Goal: Find specific page/section: Find specific page/section

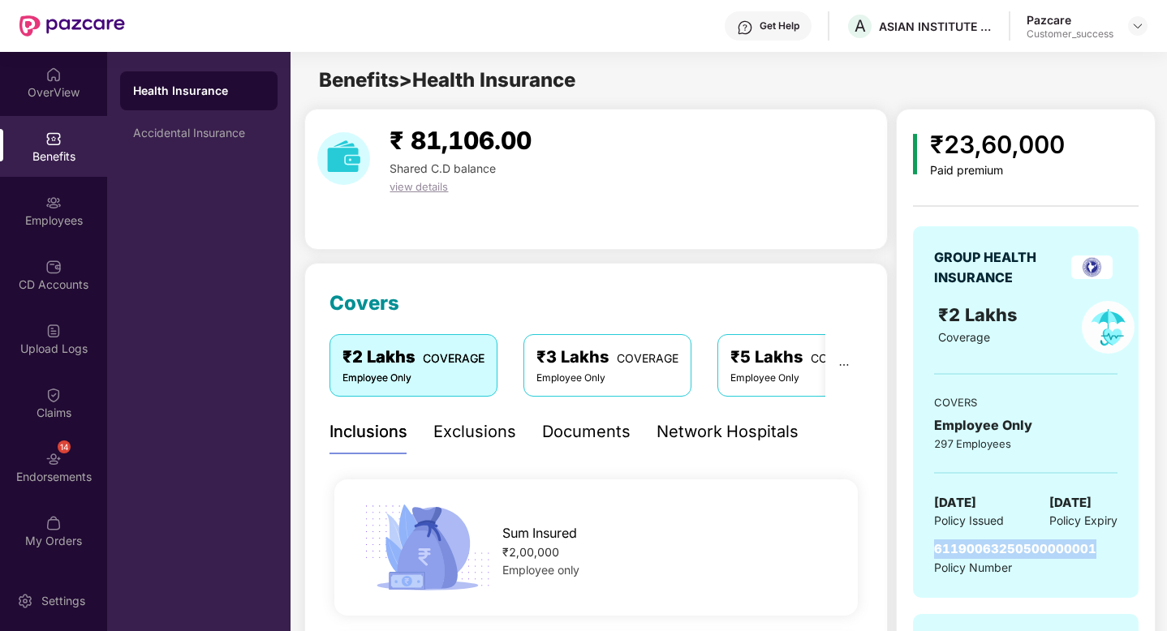
scroll to position [297, 0]
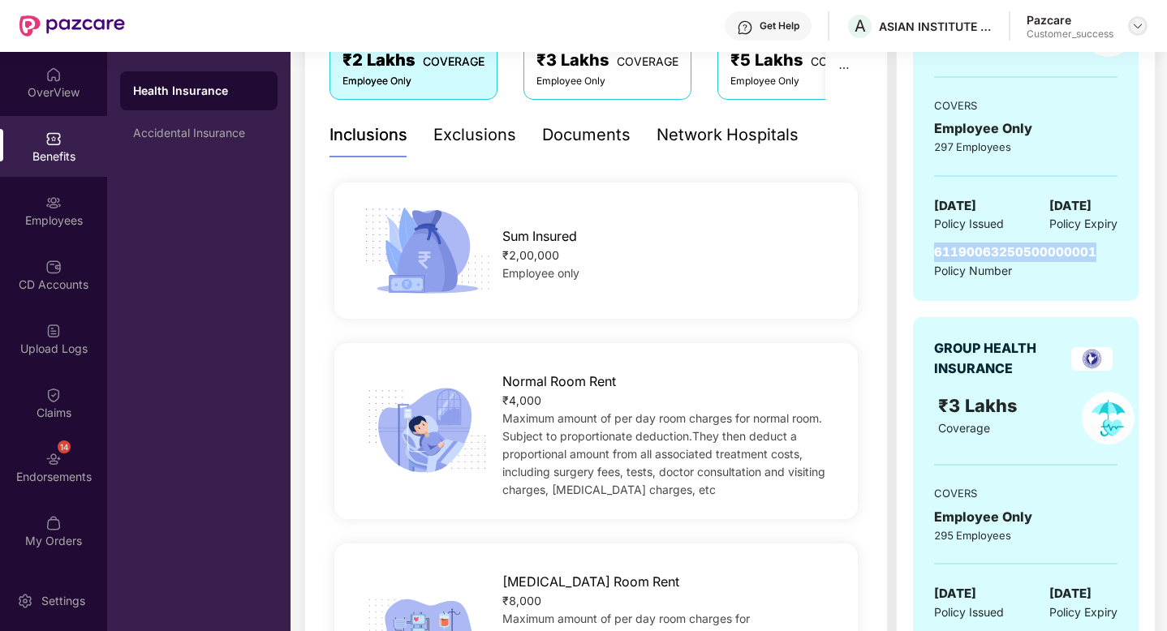
click at [1139, 31] on img at bounding box center [1137, 25] width 13 height 13
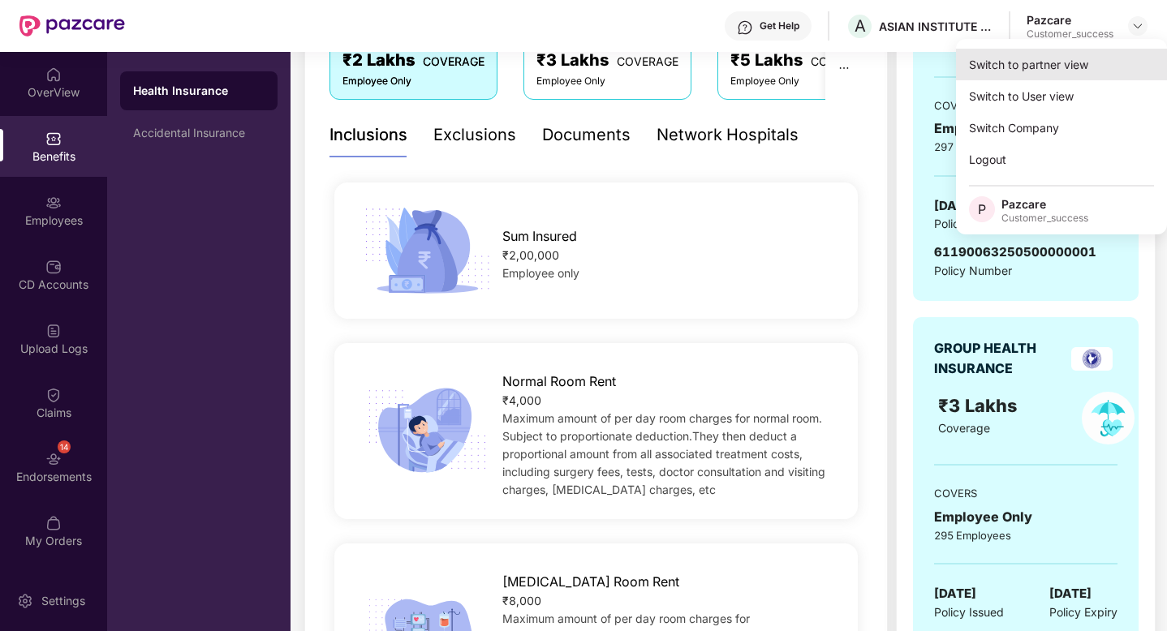
click at [1094, 68] on div "Switch to partner view" at bounding box center [1061, 65] width 211 height 32
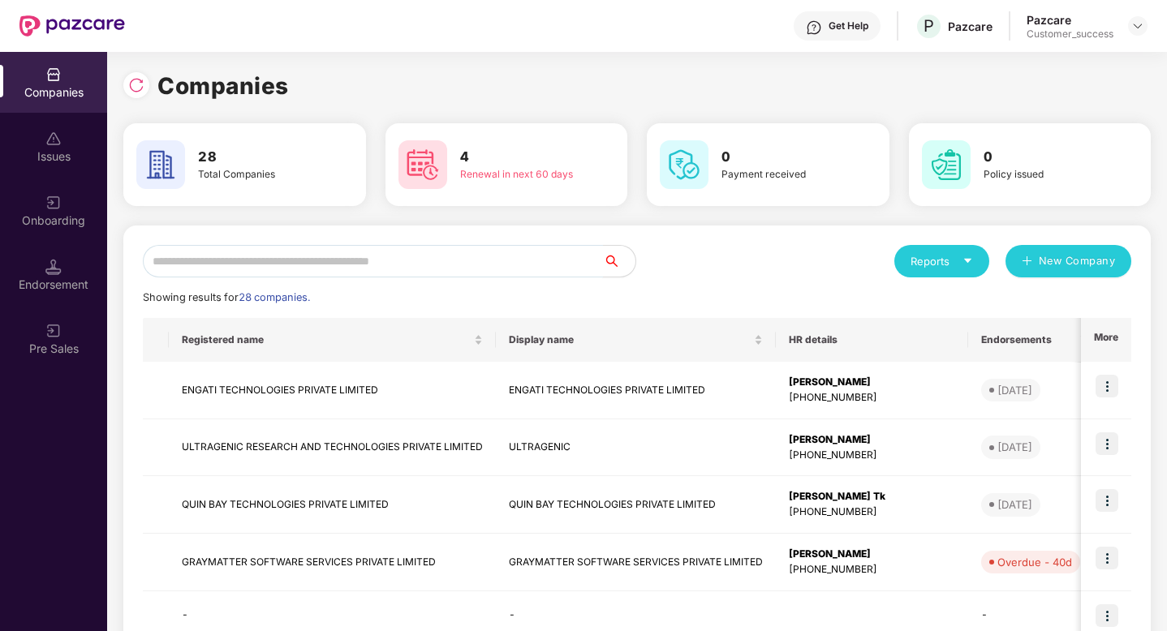
click at [431, 264] on input "text" at bounding box center [373, 261] width 460 height 32
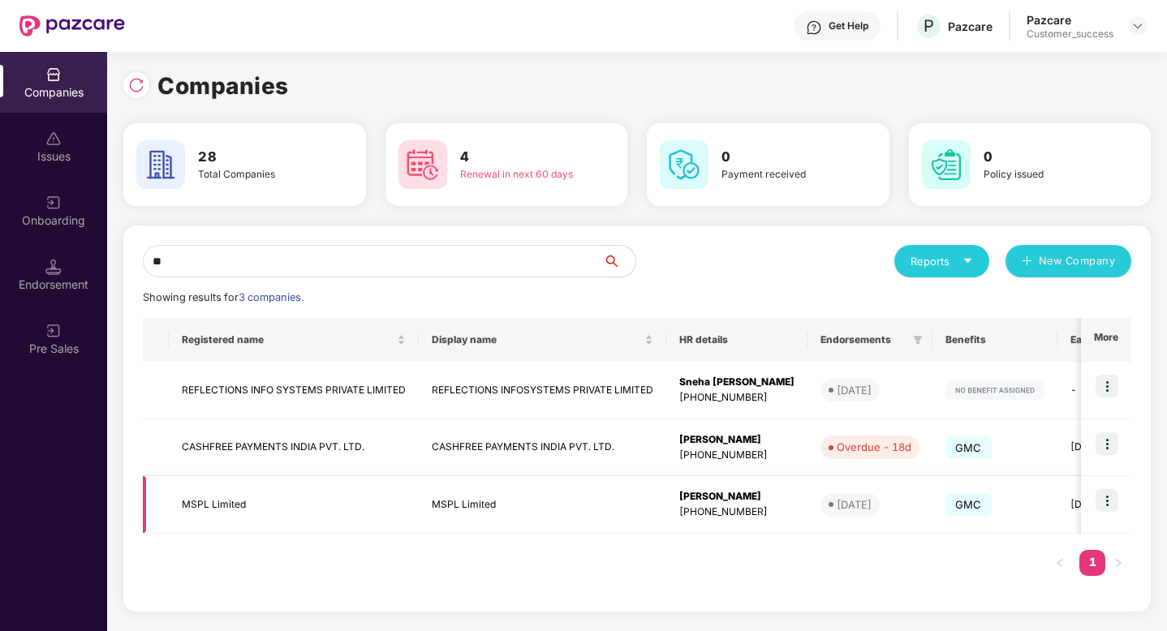
type input "**"
click at [1111, 502] on img at bounding box center [1107, 500] width 23 height 23
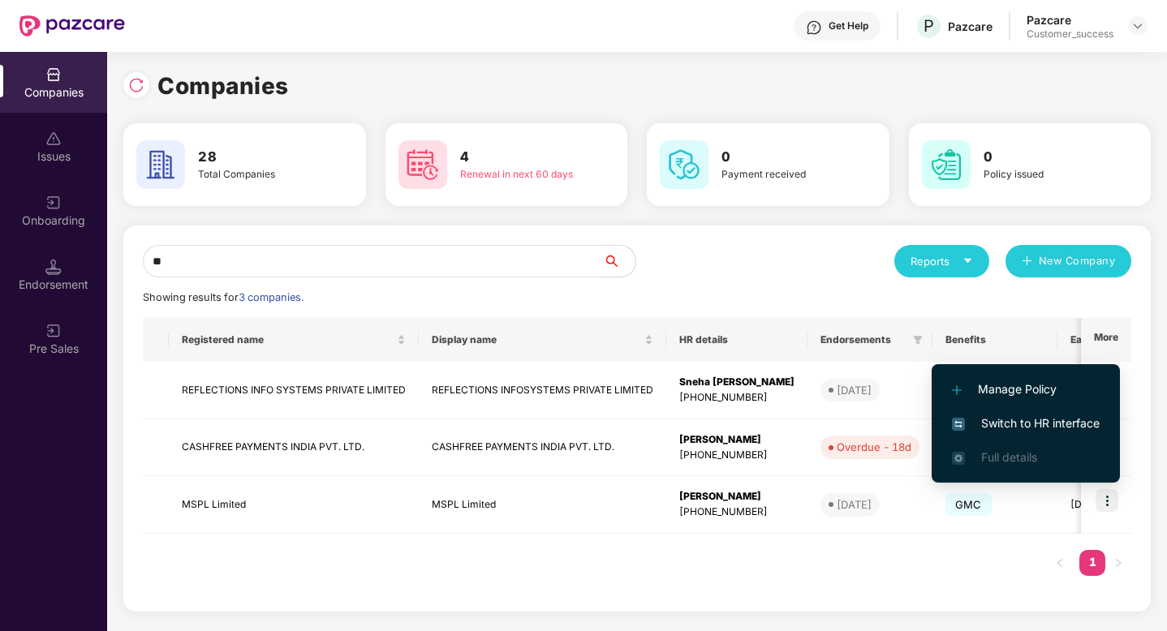
click at [1034, 425] on span "Switch to HR interface" at bounding box center [1026, 424] width 148 height 18
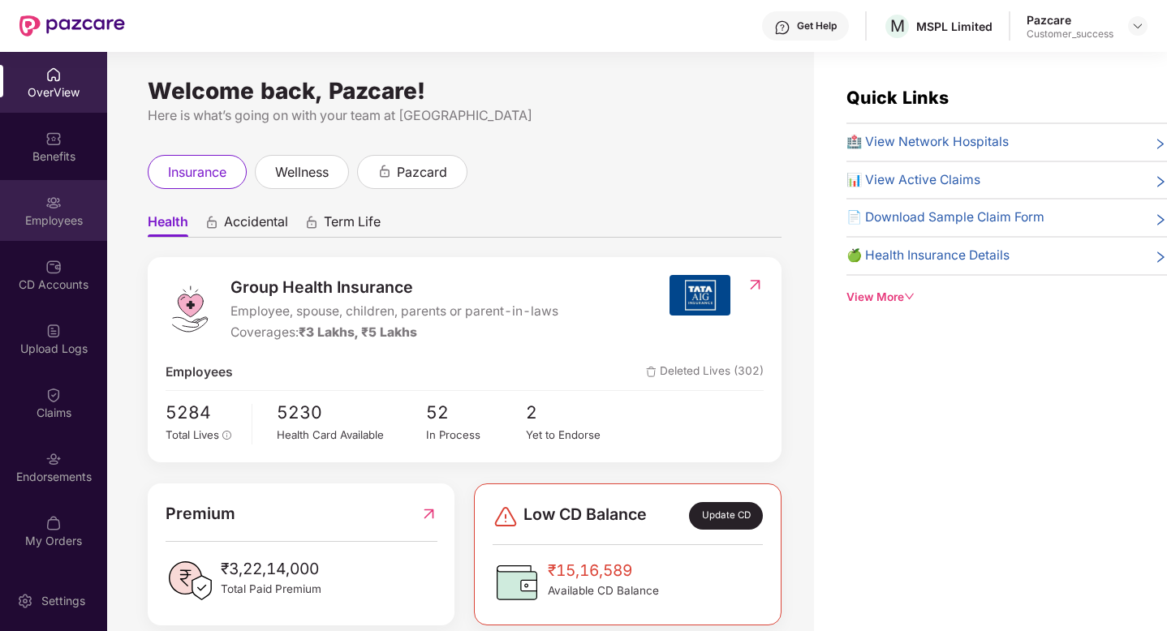
click at [41, 214] on div "Employees" at bounding box center [53, 221] width 107 height 16
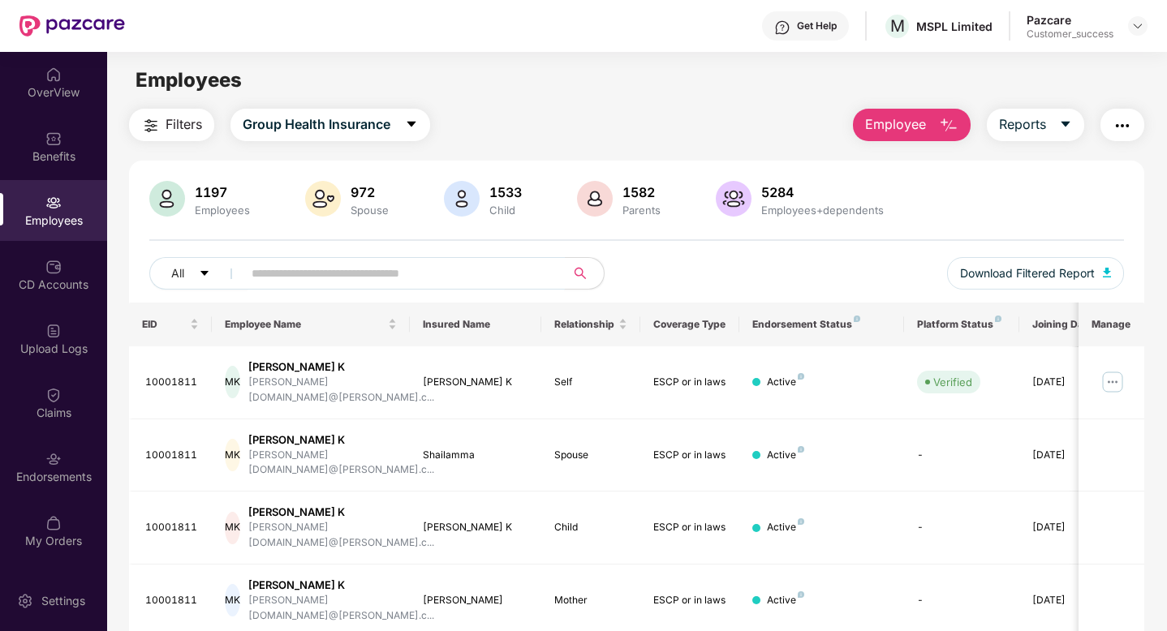
click at [330, 281] on input "text" at bounding box center [397, 273] width 291 height 24
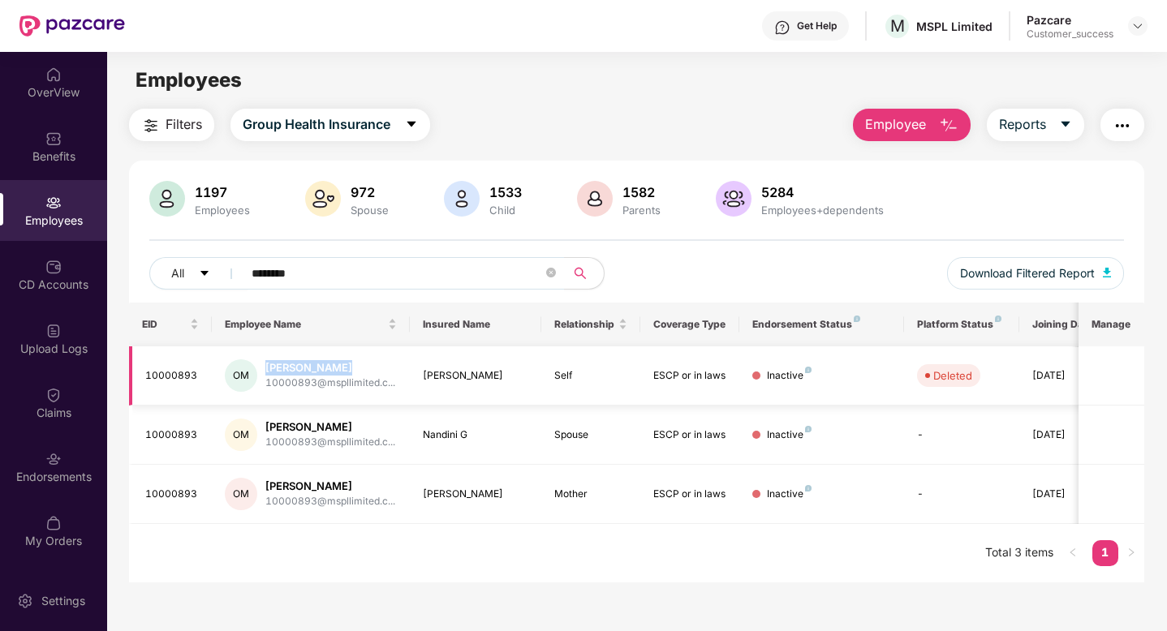
drag, startPoint x: 267, startPoint y: 370, endPoint x: 411, endPoint y: 361, distance: 144.7
click at [411, 361] on tr "10000893 OM [PERSON_NAME] 10000893@mspllimited.c... [PERSON_NAME] ESCP or in la…" at bounding box center [656, 376] width 1055 height 59
click at [411, 361] on td "[PERSON_NAME]" at bounding box center [476, 376] width 132 height 59
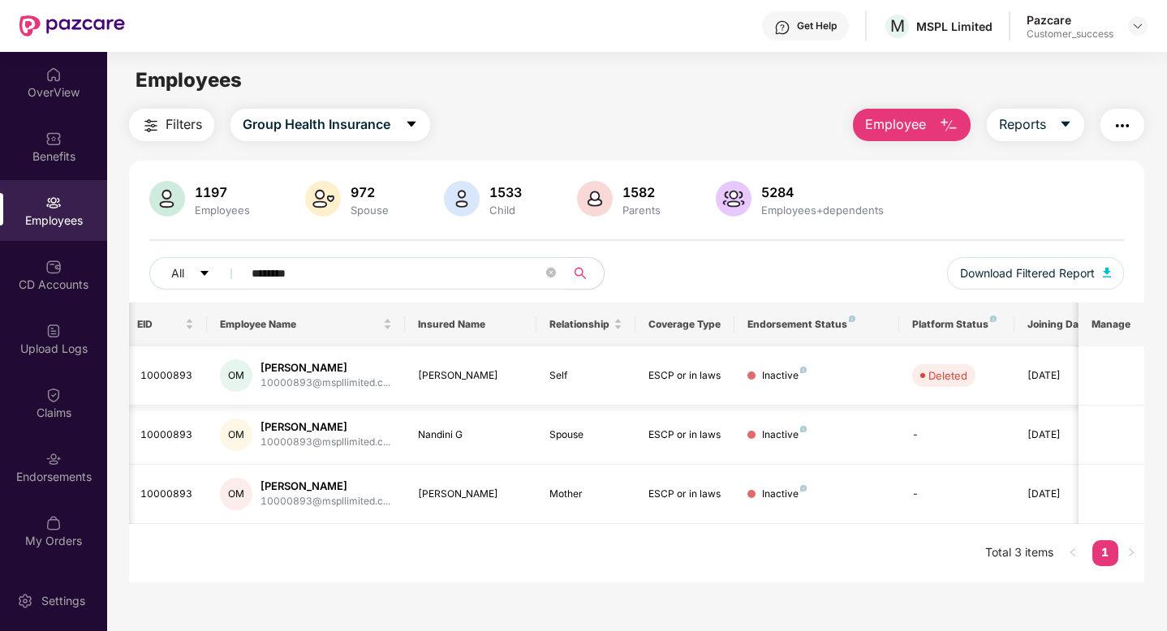
scroll to position [0, 0]
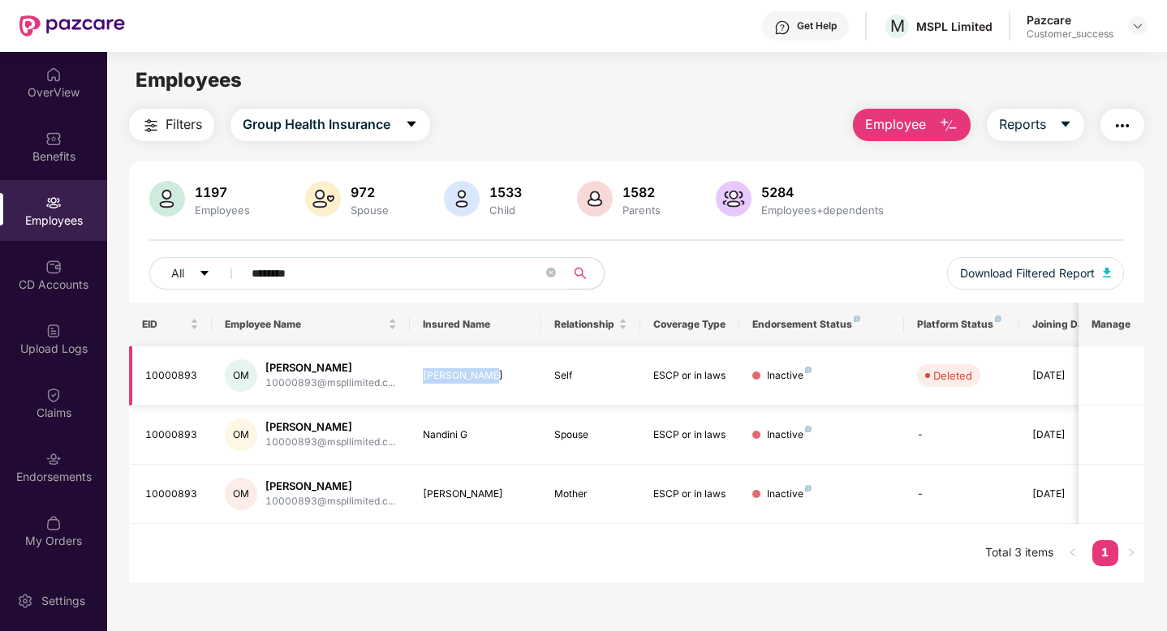
drag, startPoint x: 417, startPoint y: 373, endPoint x: 492, endPoint y: 373, distance: 74.7
click at [491, 373] on td "[PERSON_NAME]" at bounding box center [476, 376] width 132 height 59
click at [492, 373] on div "[PERSON_NAME]" at bounding box center [476, 375] width 106 height 15
click at [1019, 265] on span "Download Filtered Report" at bounding box center [1027, 274] width 135 height 18
drag, startPoint x: 340, startPoint y: 262, endPoint x: 239, endPoint y: 265, distance: 100.7
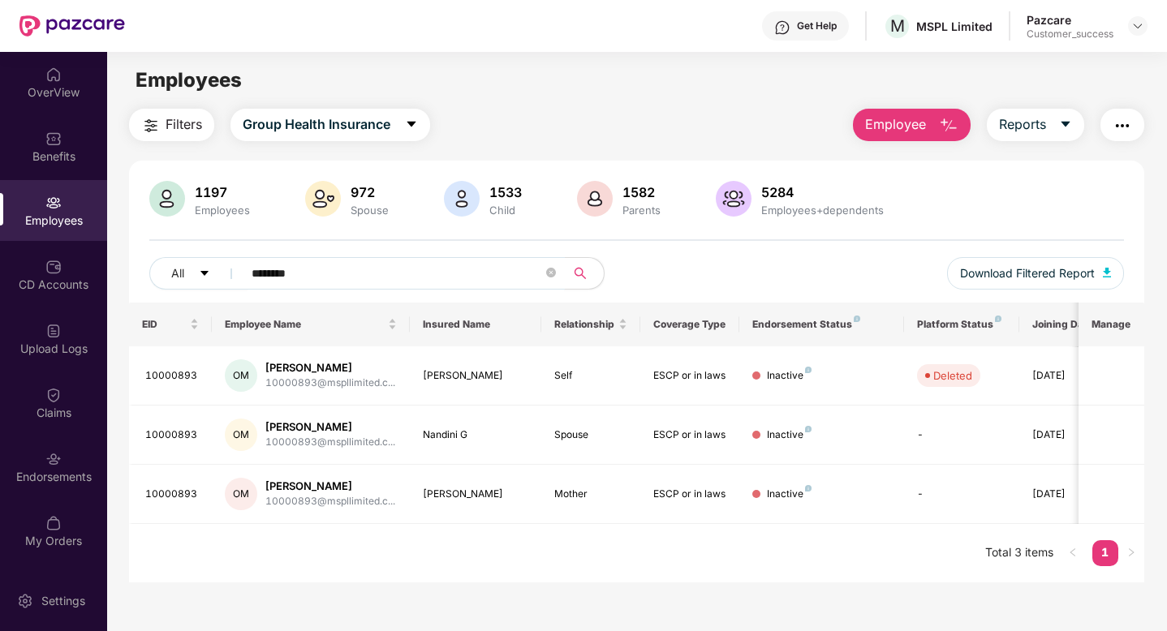
click at [239, 265] on span "********" at bounding box center [398, 273] width 333 height 32
drag, startPoint x: 331, startPoint y: 280, endPoint x: 226, endPoint y: 265, distance: 105.7
click at [226, 265] on div "All ********" at bounding box center [392, 273] width 487 height 32
paste input "*****"
type input "*"
